Goal: Use online tool/utility: Utilize a website feature to perform a specific function

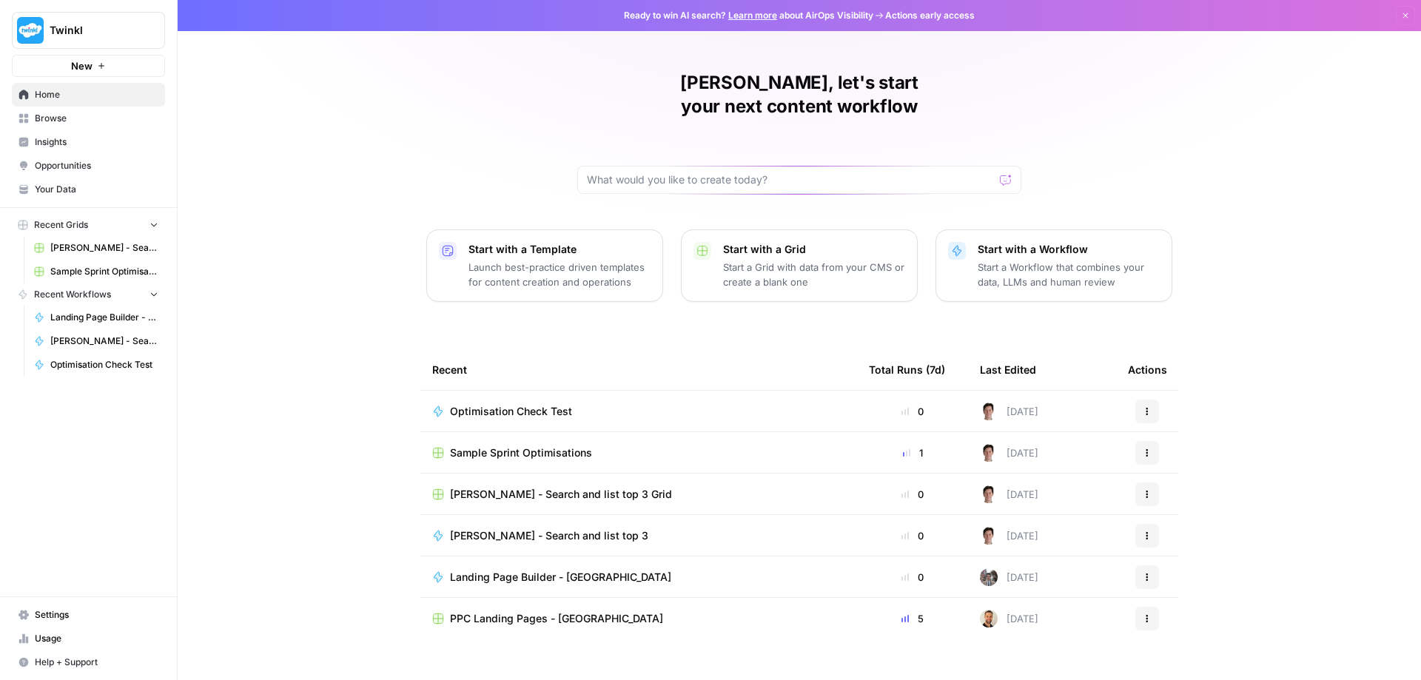
click at [1143, 449] on icon "button" at bounding box center [1147, 453] width 9 height 9
click at [544, 446] on span "Sample Sprint Optimisations" at bounding box center [521, 453] width 142 height 15
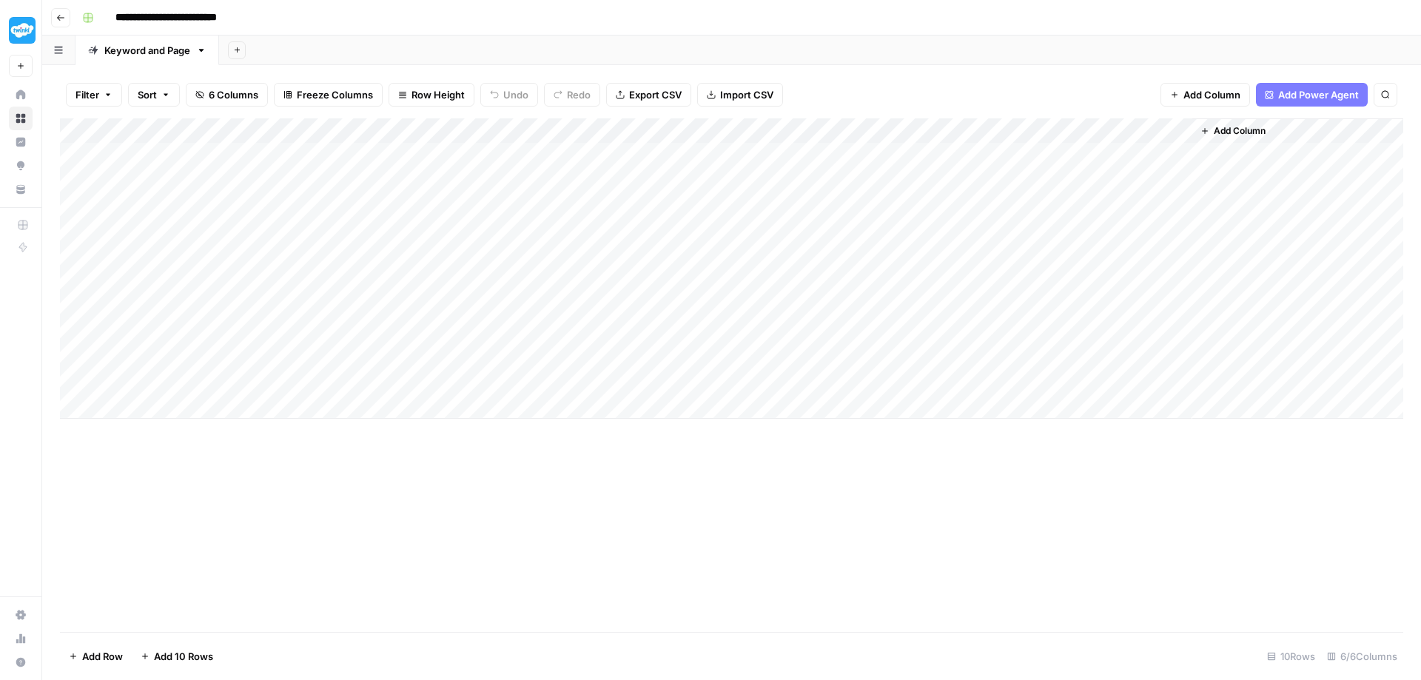
click at [781, 126] on div "Add Column" at bounding box center [732, 268] width 1344 height 301
click at [757, 126] on div "Add Column" at bounding box center [732, 268] width 1344 height 301
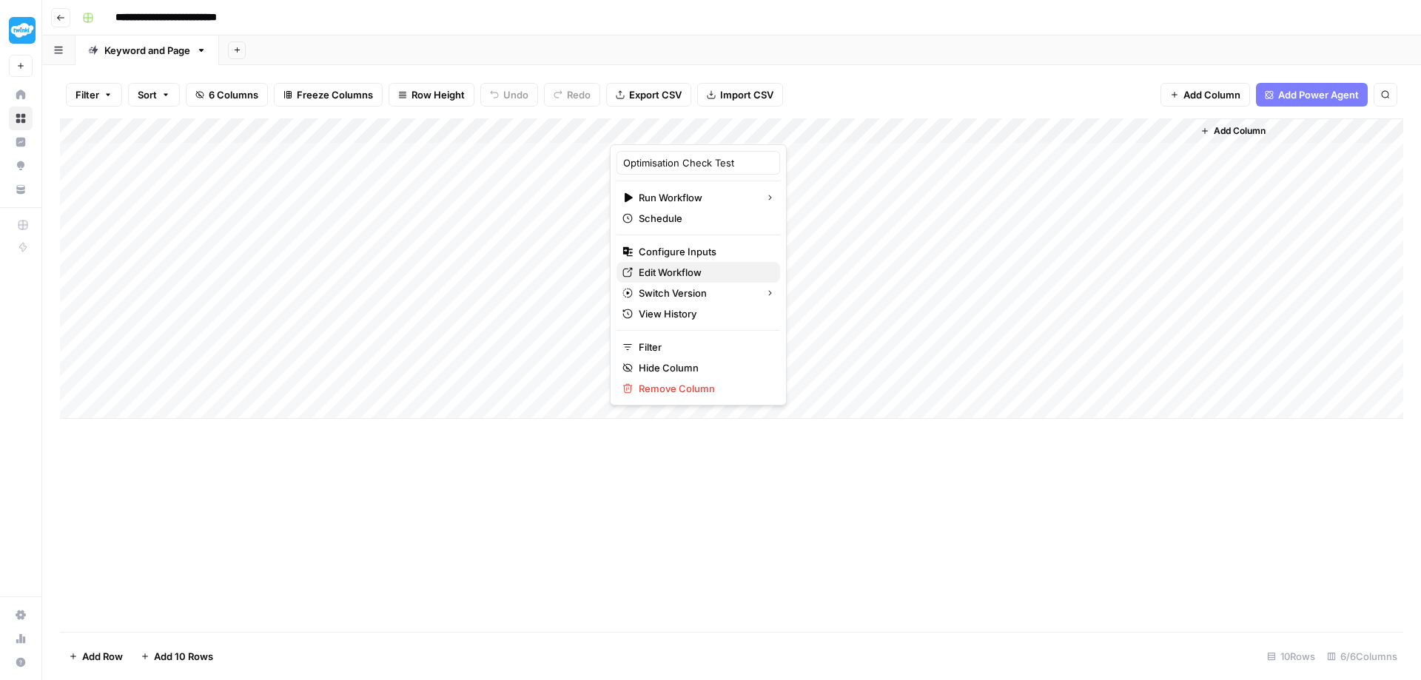
click at [683, 273] on span "Edit Workflow" at bounding box center [704, 272] width 130 height 15
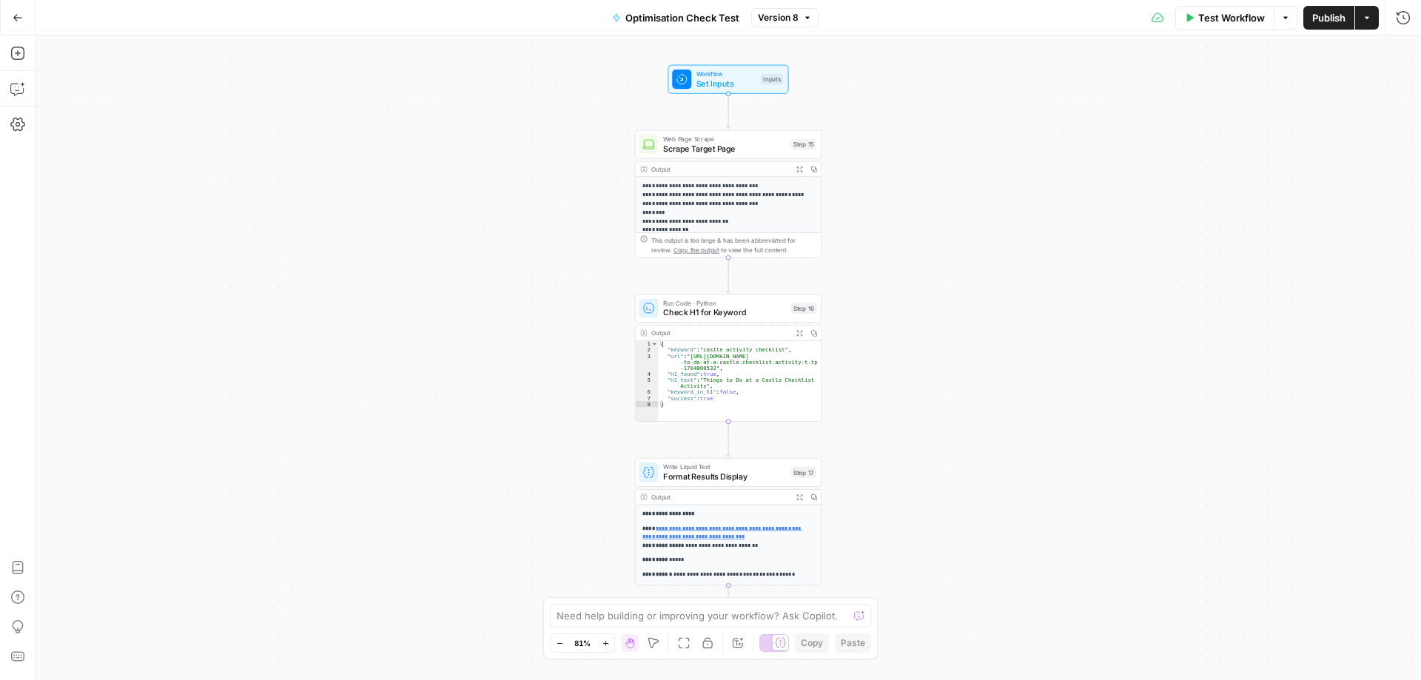
click at [1199, 22] on span "Test Workflow" at bounding box center [1232, 17] width 67 height 15
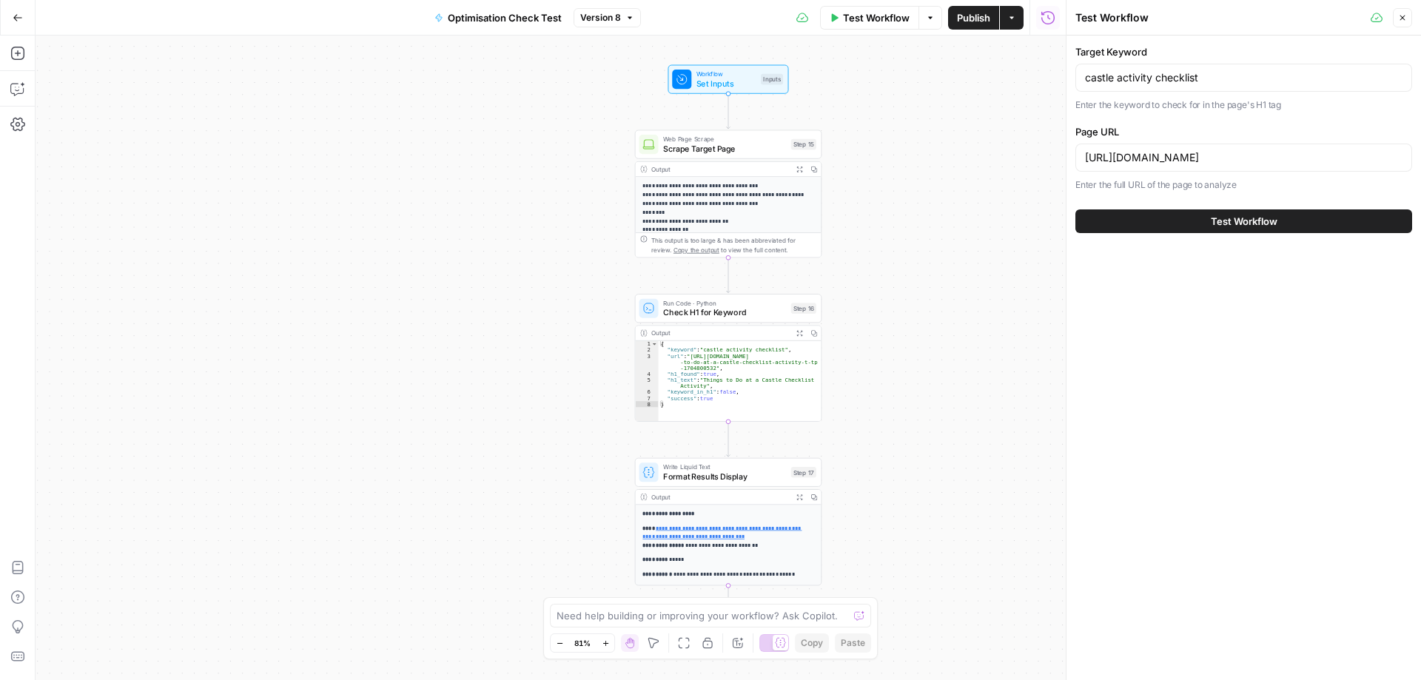
click at [1238, 225] on span "Test Workflow" at bounding box center [1244, 221] width 67 height 15
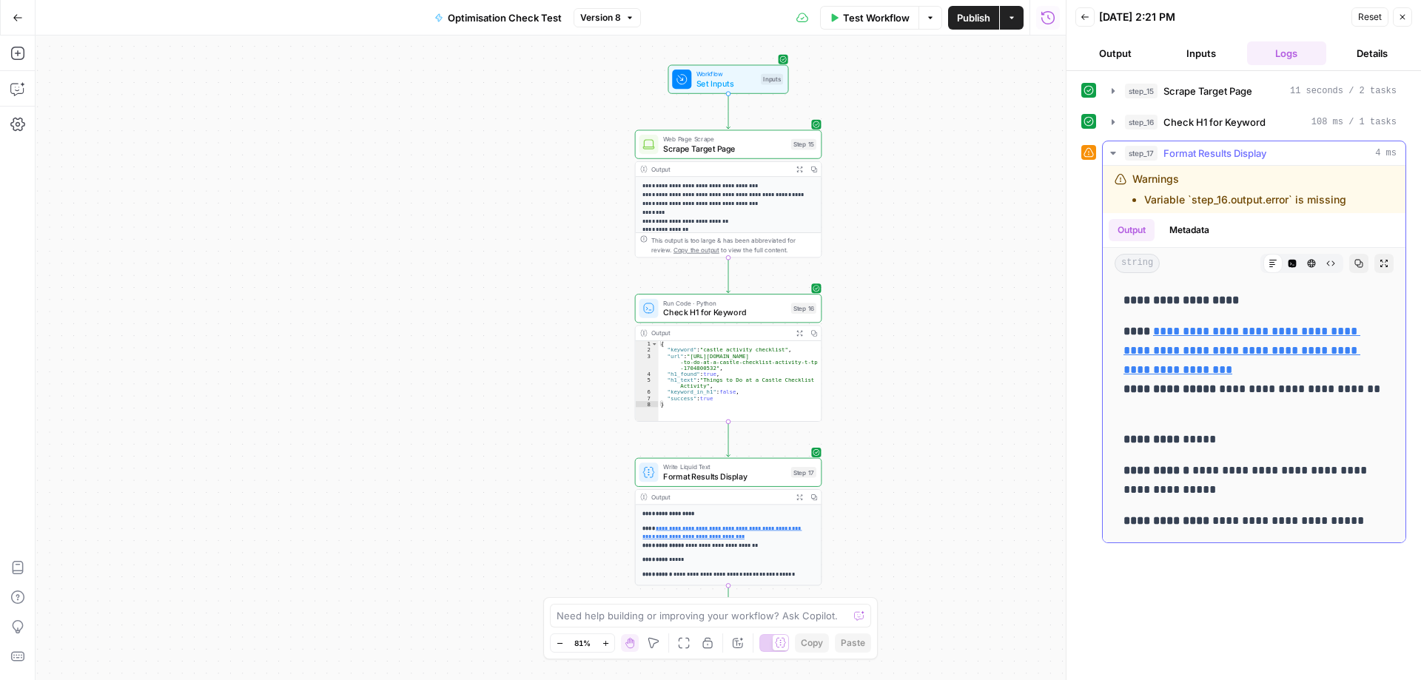
click at [1128, 227] on button "Output" at bounding box center [1132, 230] width 46 height 22
click at [1187, 229] on button "Metadata" at bounding box center [1190, 230] width 58 height 22
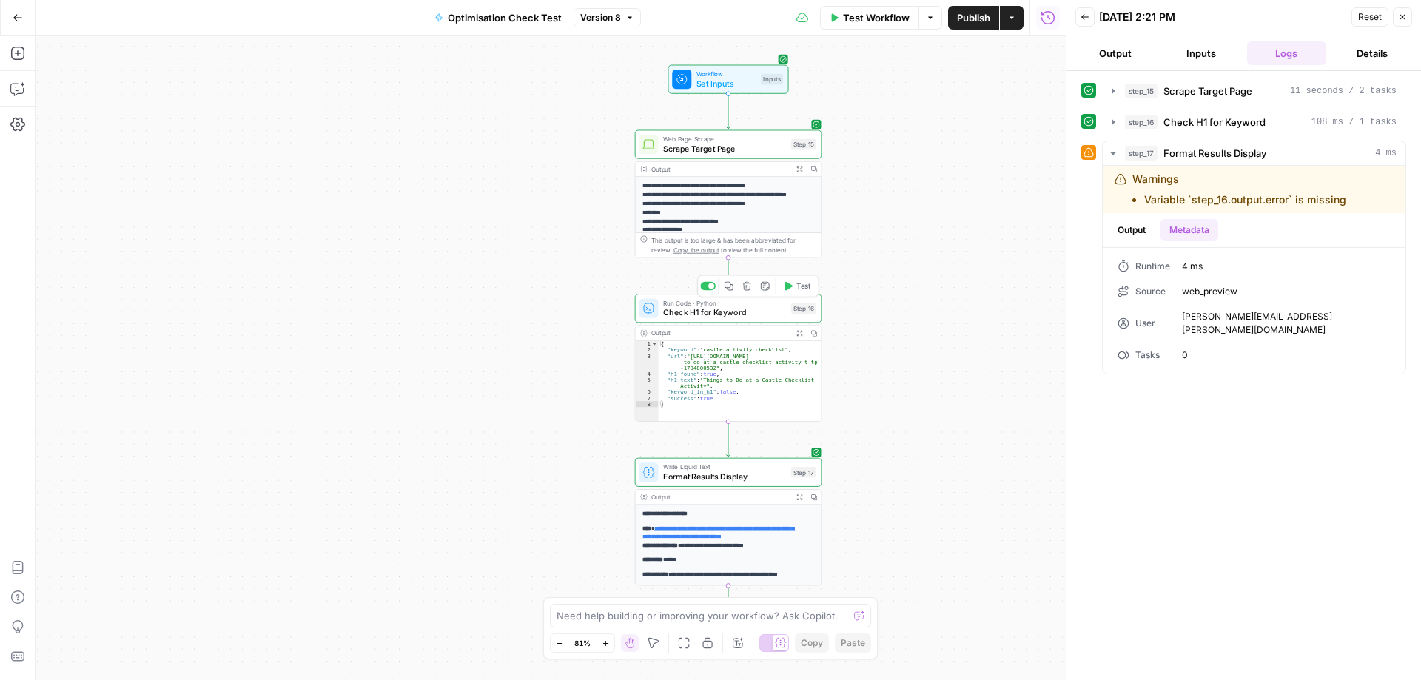
click at [737, 308] on span "Check H1 for Keyword" at bounding box center [724, 312] width 123 height 12
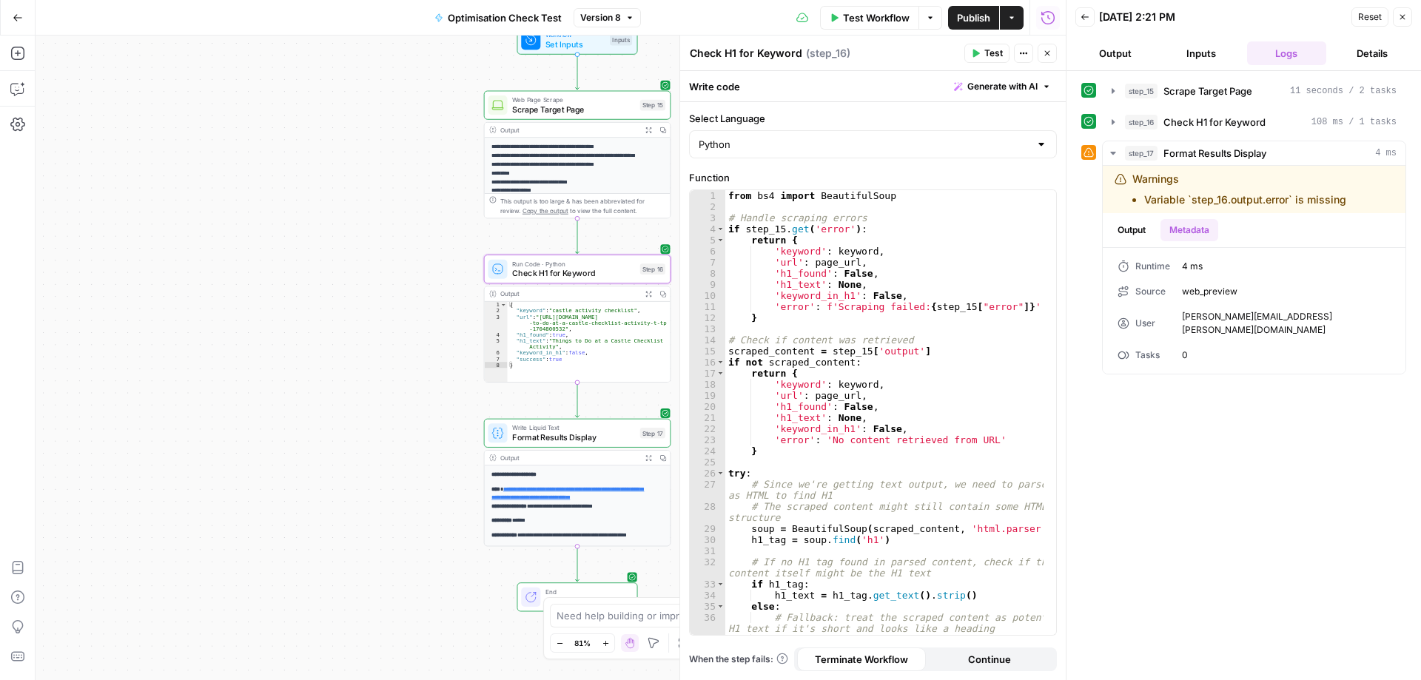
drag, startPoint x: 510, startPoint y: 391, endPoint x: 359, endPoint y: 352, distance: 156.0
click at [359, 352] on div "**********" at bounding box center [551, 358] width 1030 height 645
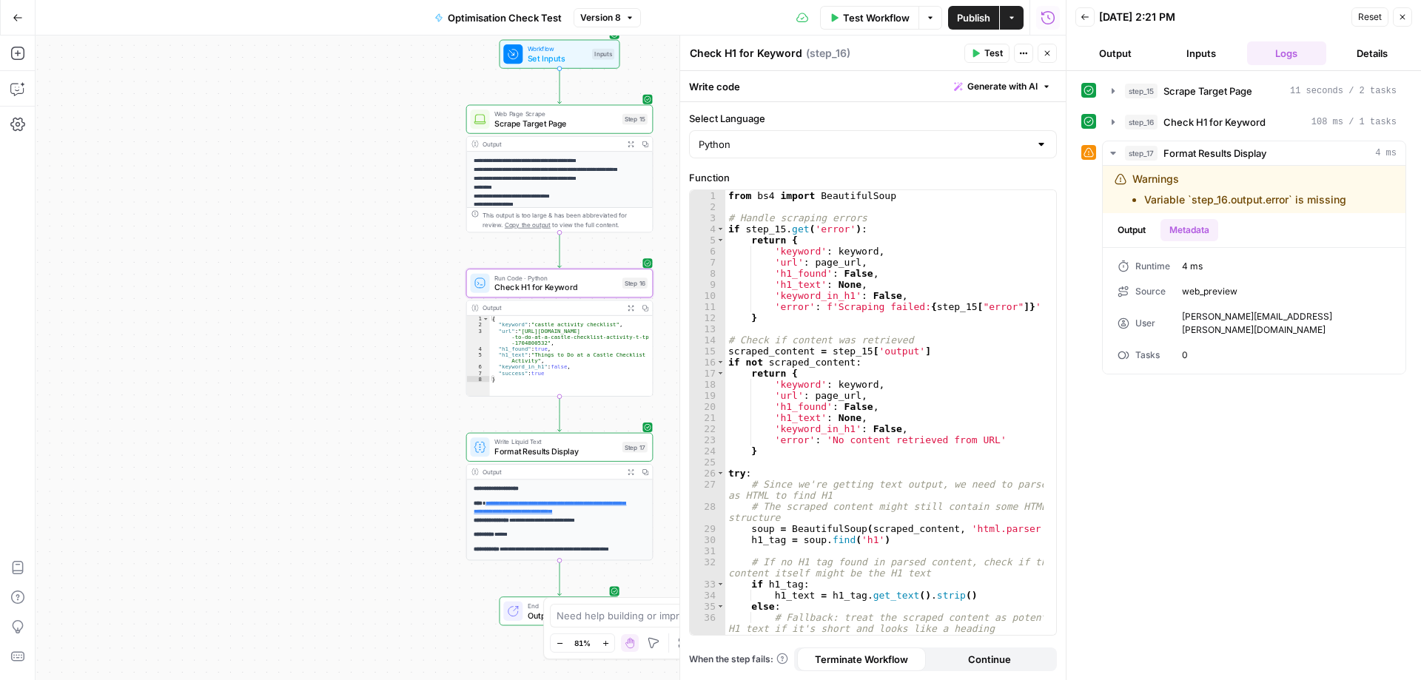
drag, startPoint x: 400, startPoint y: 315, endPoint x: 382, endPoint y: 329, distance: 22.7
click at [382, 329] on div "**********" at bounding box center [551, 358] width 1030 height 645
click at [560, 145] on div "Output" at bounding box center [552, 144] width 138 height 10
click at [555, 169] on p "**********" at bounding box center [554, 417] width 161 height 520
click at [552, 187] on p "**********" at bounding box center [554, 417] width 161 height 520
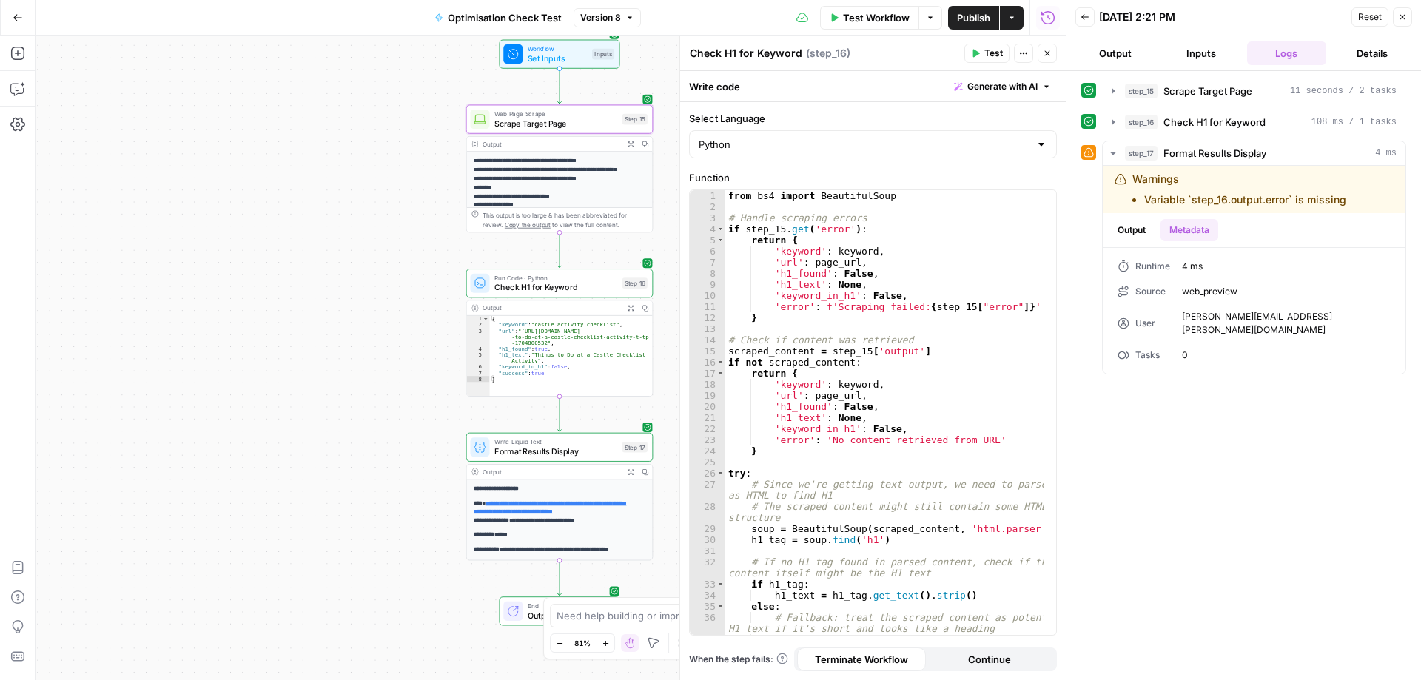
type textarea "**********"
click at [577, 345] on div "{ "keyword" : "castle activity checklist" , "url" : "[URL][DOMAIN_NAME] -to-do-…" at bounding box center [571, 362] width 163 height 93
click at [574, 281] on span "Run Code · Python" at bounding box center [556, 278] width 123 height 10
click at [560, 143] on div "Output" at bounding box center [552, 144] width 138 height 10
click at [630, 145] on icon "button" at bounding box center [630, 143] width 5 height 5
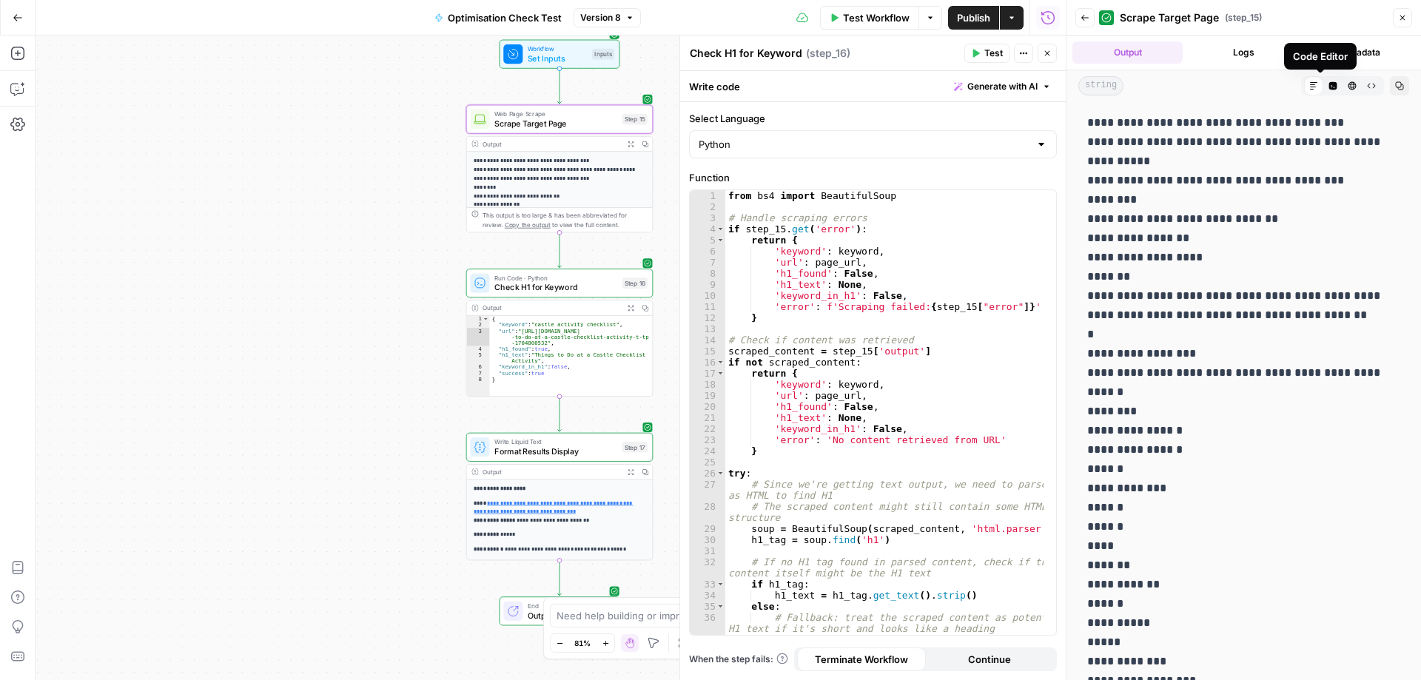
click at [1330, 88] on icon "button" at bounding box center [1334, 86] width 8 height 8
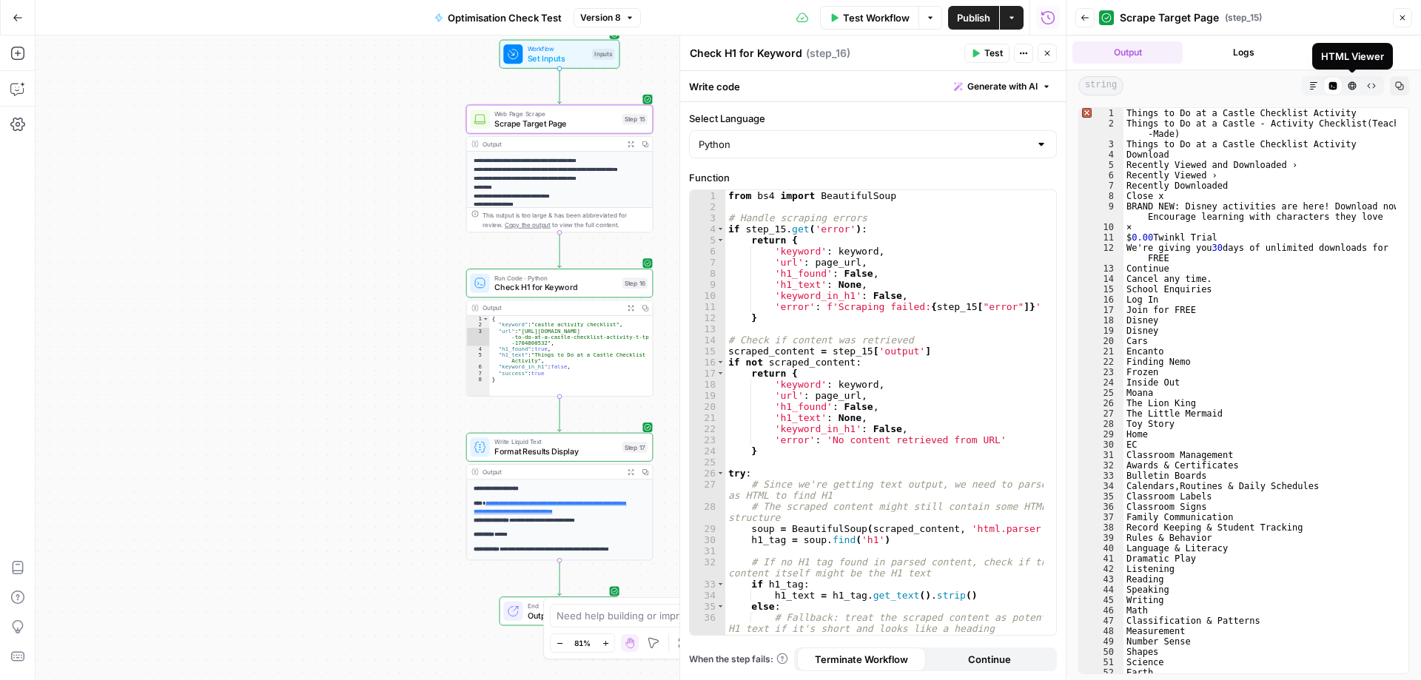
click at [1351, 85] on icon "button" at bounding box center [1353, 86] width 8 height 8
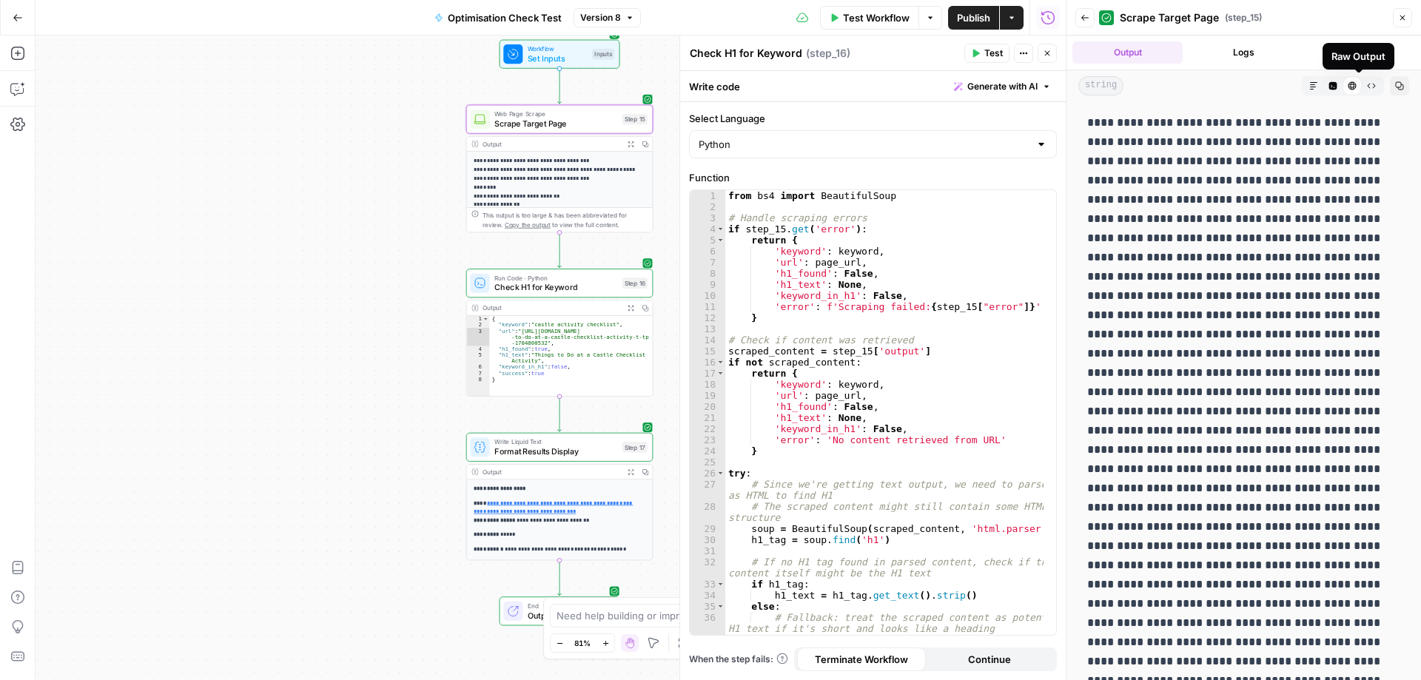
click at [1367, 90] on icon "button" at bounding box center [1371, 85] width 9 height 9
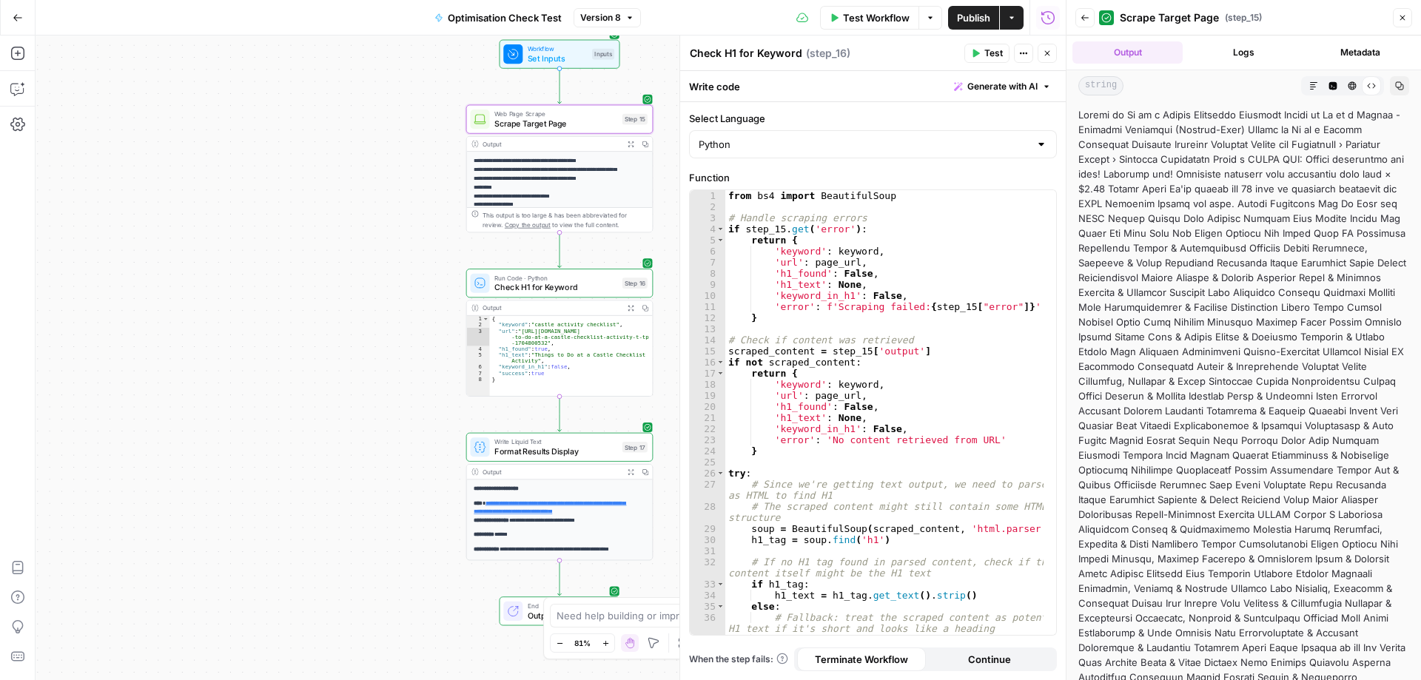
click at [1310, 88] on icon "button" at bounding box center [1314, 85] width 9 height 9
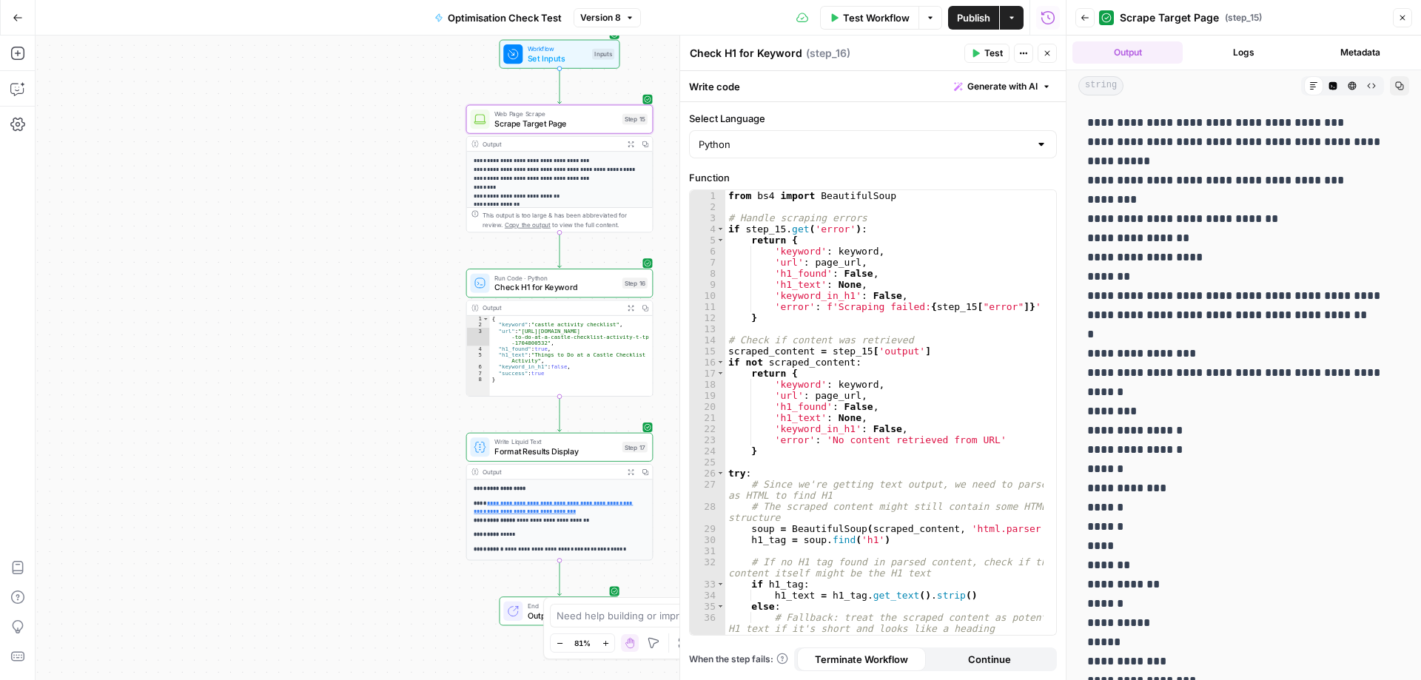
click at [1234, 52] on button "Logs" at bounding box center [1244, 52] width 110 height 22
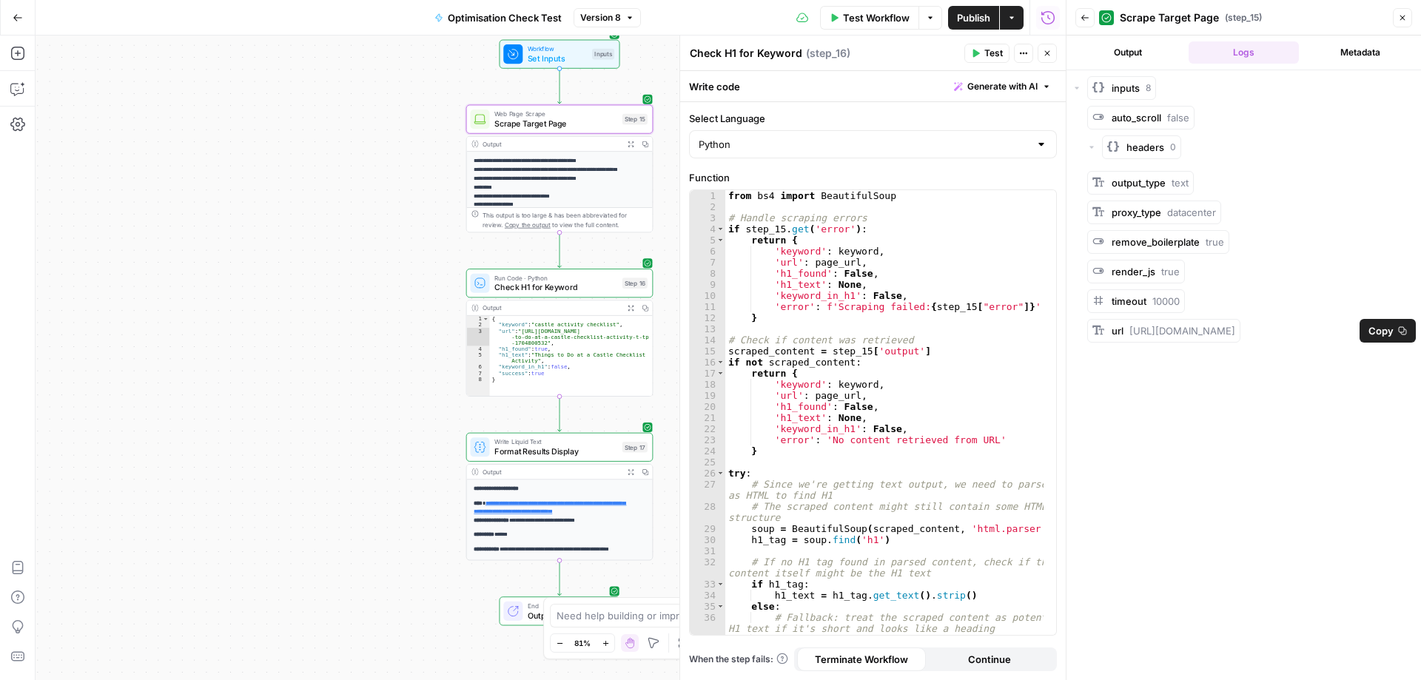
click at [1404, 331] on icon "button" at bounding box center [1402, 330] width 9 height 9
click at [1120, 47] on button "Output" at bounding box center [1128, 52] width 110 height 22
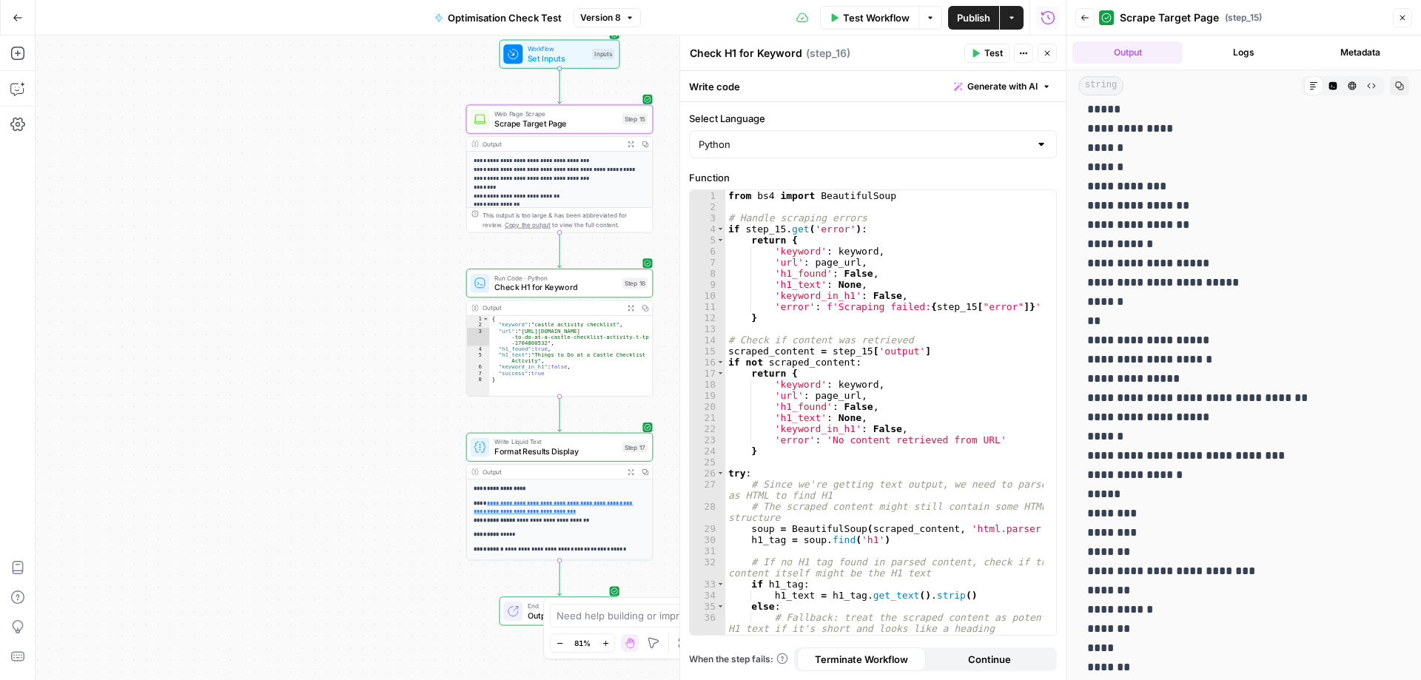
scroll to position [1184, 0]
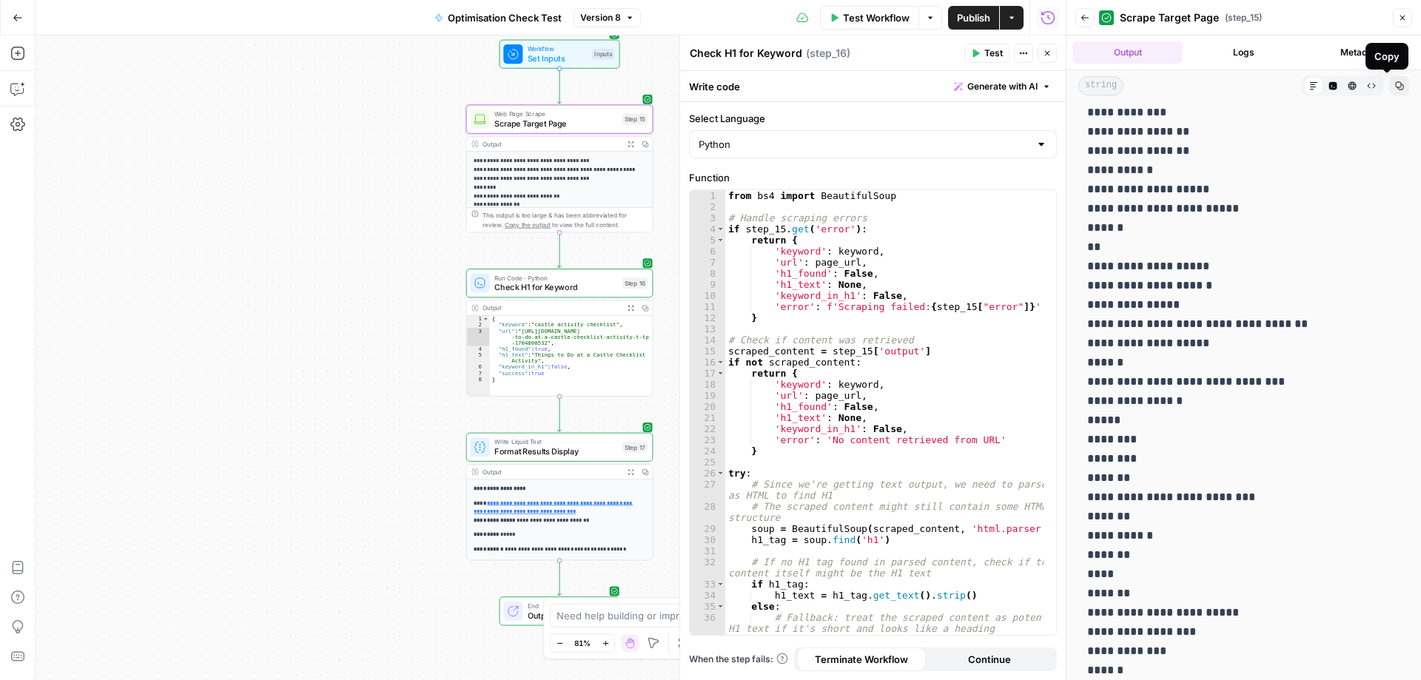
click at [1396, 82] on icon "button" at bounding box center [1400, 86] width 8 height 8
